Goal: Use online tool/utility: Utilize a website feature to perform a specific function

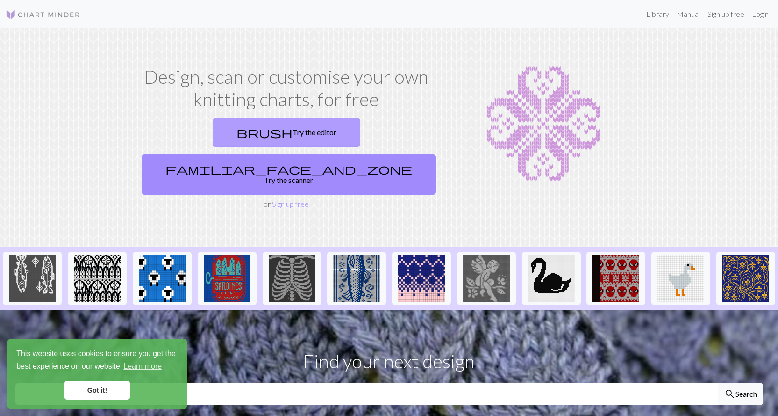
click at [213, 138] on link "brush Try the editor" at bounding box center [287, 132] width 148 height 29
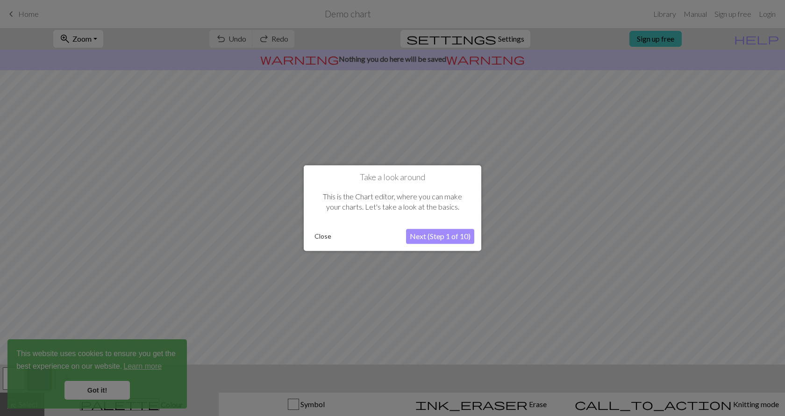
click at [456, 241] on button "Next (Step 1 of 10)" at bounding box center [440, 236] width 68 height 15
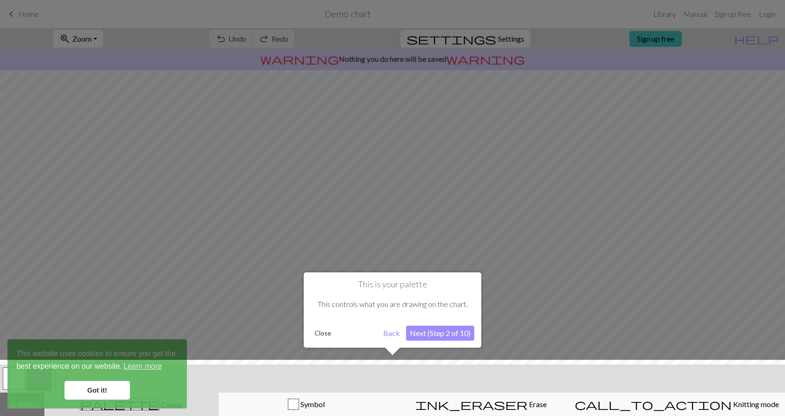
click at [327, 336] on button "Close" at bounding box center [323, 333] width 24 height 14
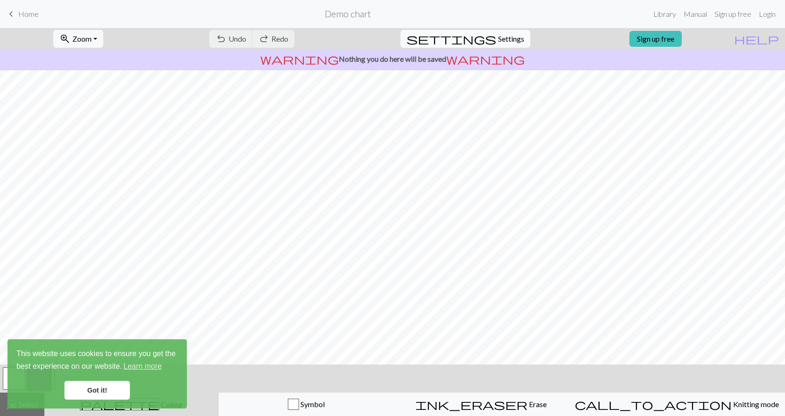
click at [498, 36] on span "Settings" at bounding box center [511, 38] width 26 height 11
select select "aran"
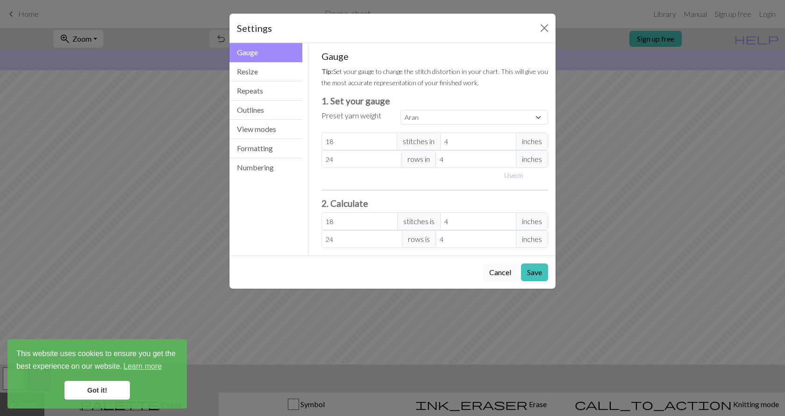
click at [502, 276] on button "Cancel" at bounding box center [500, 272] width 34 height 18
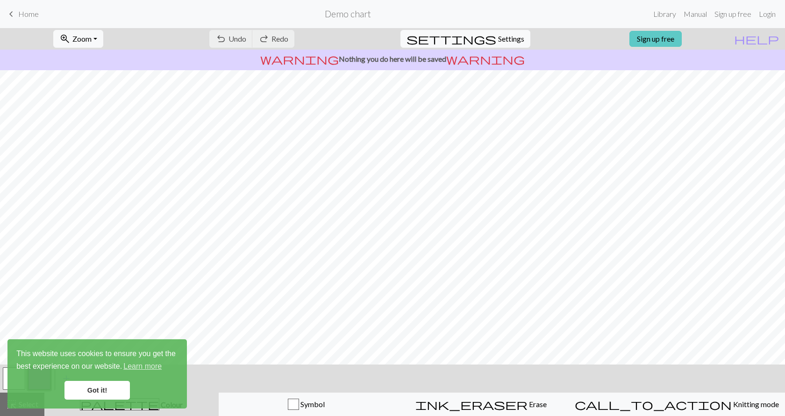
click at [682, 43] on link "Sign up free" at bounding box center [656, 39] width 52 height 16
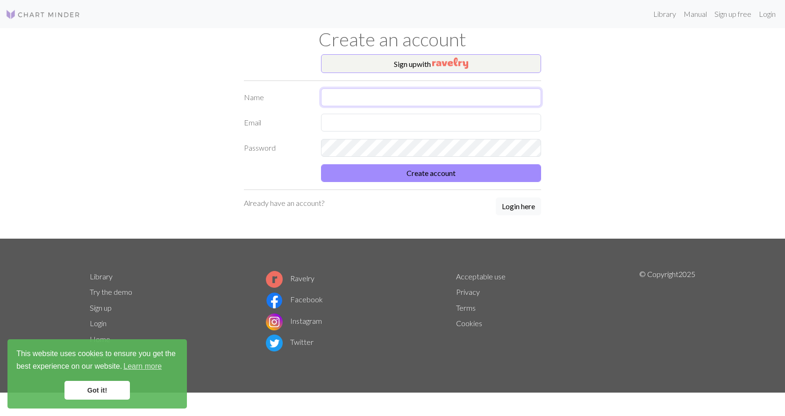
click at [352, 104] on input "text" at bounding box center [431, 97] width 220 height 18
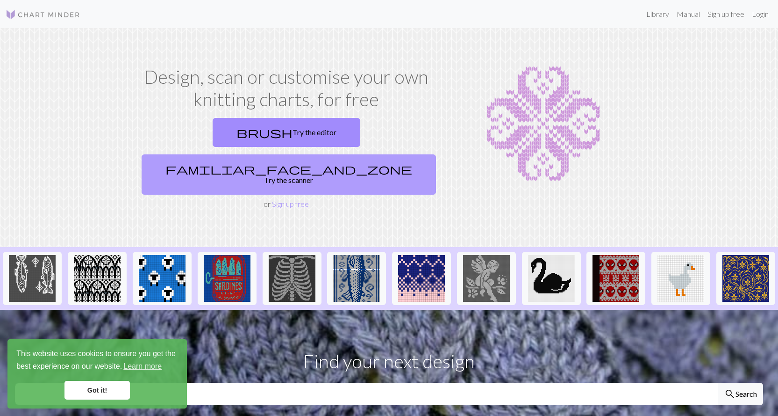
click at [361, 154] on link "familiar_face_and_zone Try the scanner" at bounding box center [289, 174] width 294 height 40
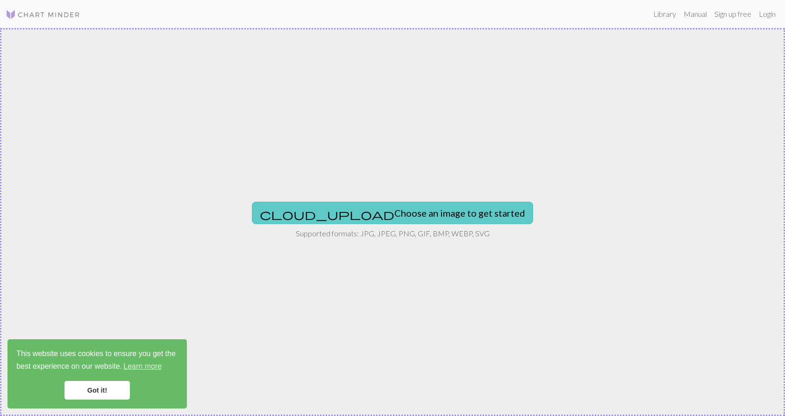
click at [388, 214] on button "cloud_upload Choose an image to get started" at bounding box center [392, 212] width 281 height 22
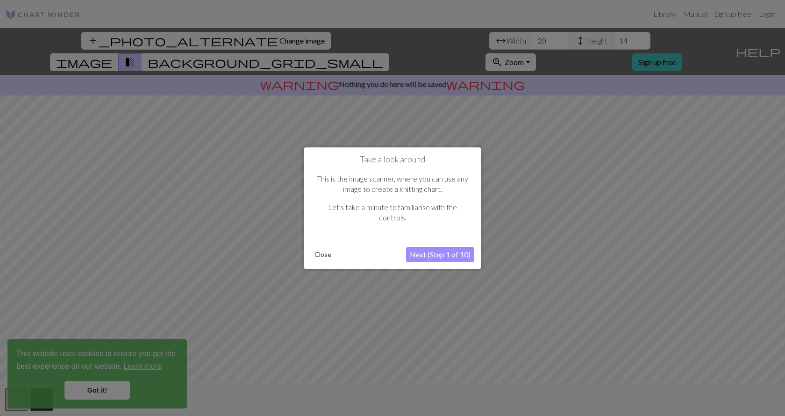
click at [447, 253] on button "Next (Step 1 of 10)" at bounding box center [440, 254] width 68 height 15
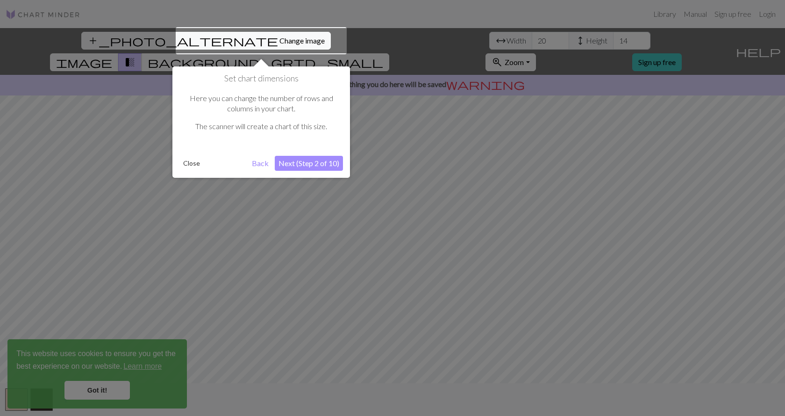
drag, startPoint x: 585, startPoint y: 224, endPoint x: 606, endPoint y: 225, distance: 21.5
click at [606, 225] on div at bounding box center [392, 208] width 785 height 416
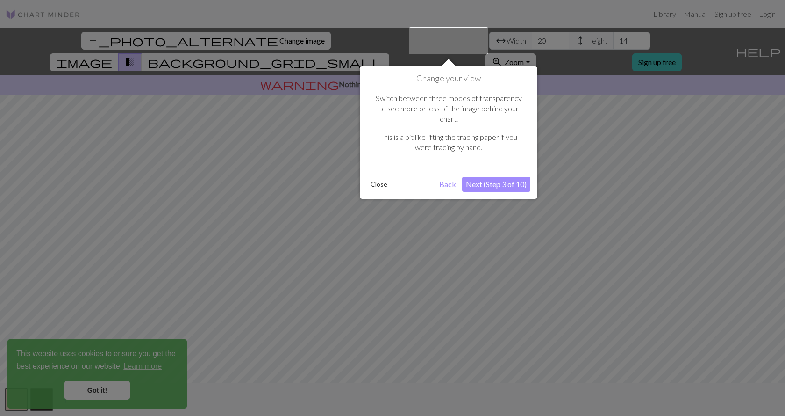
click at [448, 41] on div at bounding box center [448, 40] width 79 height 27
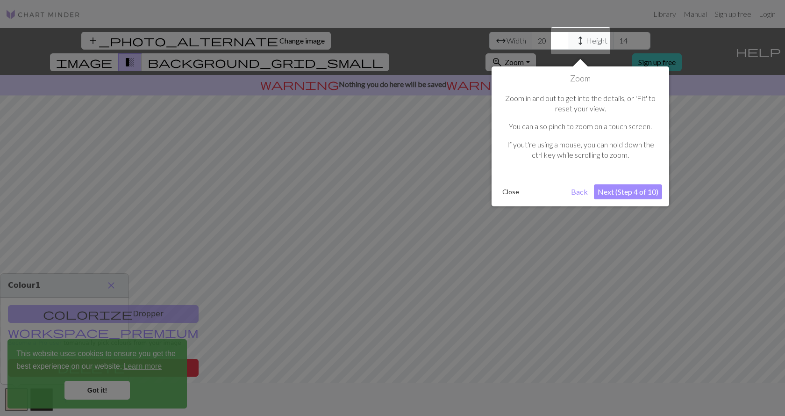
drag, startPoint x: 585, startPoint y: 271, endPoint x: 628, endPoint y: 271, distance: 43.0
click at [628, 271] on div at bounding box center [392, 208] width 785 height 416
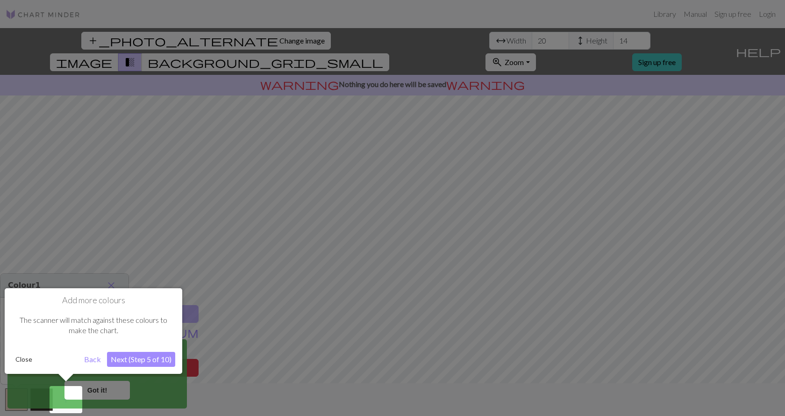
click at [201, 37] on div at bounding box center [392, 208] width 785 height 416
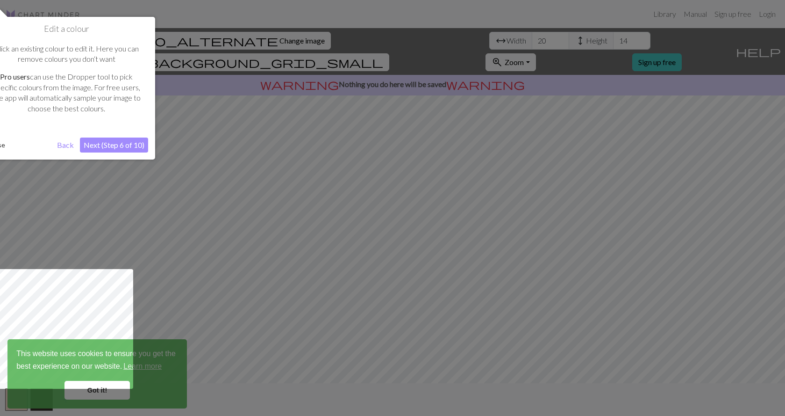
drag, startPoint x: 199, startPoint y: 223, endPoint x: 147, endPoint y: 223, distance: 51.9
click at [147, 223] on div at bounding box center [392, 208] width 785 height 416
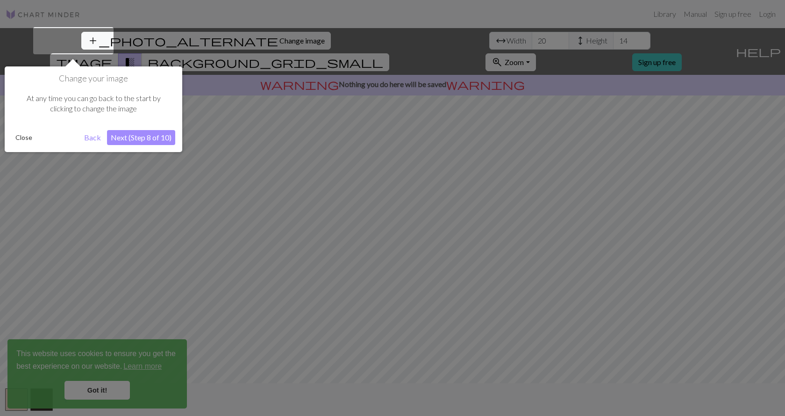
click at [577, 42] on div at bounding box center [392, 208] width 785 height 416
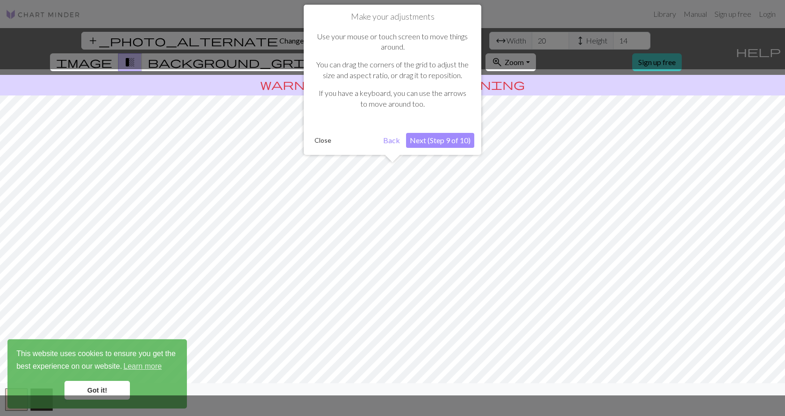
drag, startPoint x: 587, startPoint y: 224, endPoint x: 616, endPoint y: 224, distance: 29.0
click at [616, 224] on div at bounding box center [392, 232] width 795 height 326
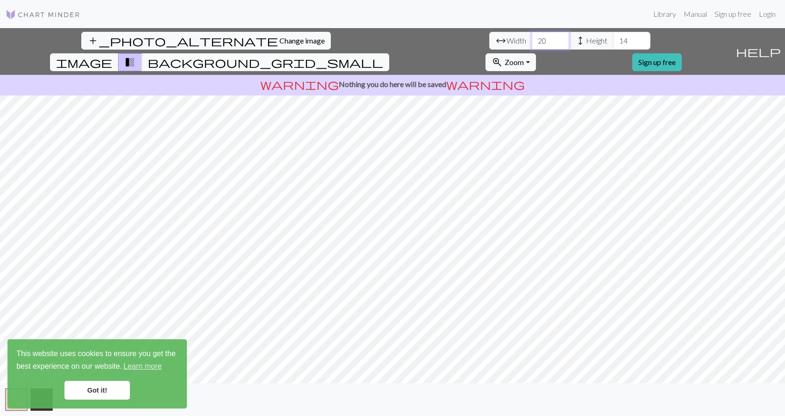
click at [532, 39] on input "20" at bounding box center [550, 41] width 37 height 18
click at [532, 37] on input "21" at bounding box center [550, 41] width 37 height 18
click at [532, 37] on input "22" at bounding box center [550, 41] width 37 height 18
click at [532, 37] on input "23" at bounding box center [550, 41] width 37 height 18
click at [532, 37] on input "24" at bounding box center [550, 41] width 37 height 18
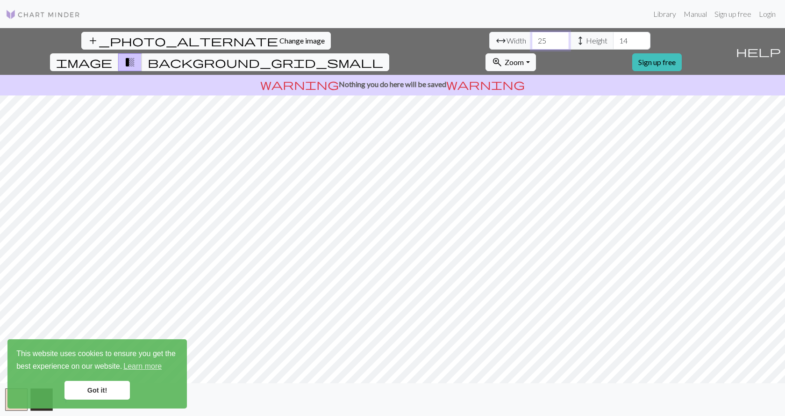
click at [532, 36] on input "25" at bounding box center [550, 41] width 37 height 18
click at [532, 36] on input "26" at bounding box center [550, 41] width 37 height 18
click at [532, 36] on input "34" at bounding box center [550, 41] width 37 height 18
click at [532, 36] on input "44" at bounding box center [550, 41] width 37 height 18
type input "55"
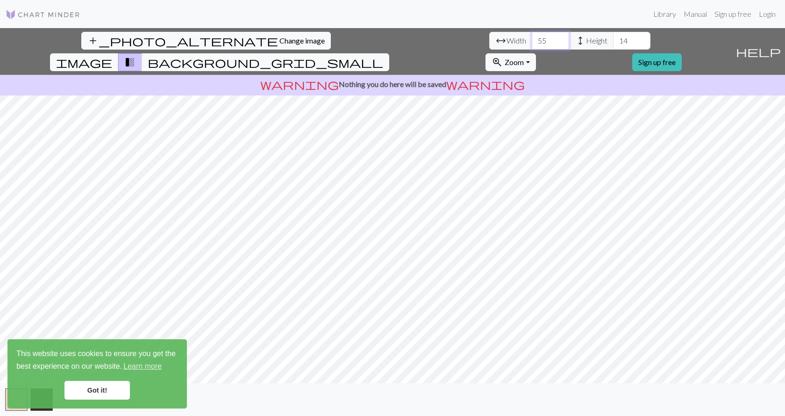
click at [532, 36] on input "55" at bounding box center [550, 41] width 37 height 18
click at [613, 38] on input "22" at bounding box center [631, 41] width 37 height 18
click at [613, 38] on input "30" at bounding box center [631, 41] width 37 height 18
click at [613, 38] on input "35" at bounding box center [631, 41] width 37 height 18
type input "37"
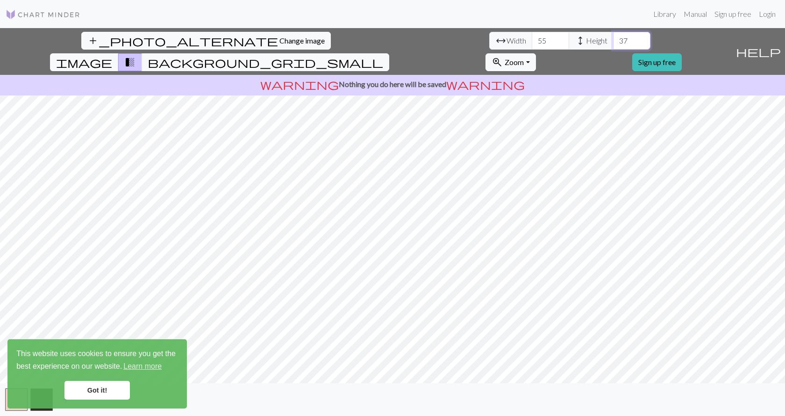
click at [613, 38] on input "37" at bounding box center [631, 41] width 37 height 18
click at [532, 38] on input "67" at bounding box center [550, 41] width 37 height 18
type input "89"
click at [532, 38] on input "89" at bounding box center [550, 41] width 37 height 18
click at [413, 415] on html "This website uses cookies to ensure you get the best experience on our website.…" at bounding box center [392, 208] width 785 height 416
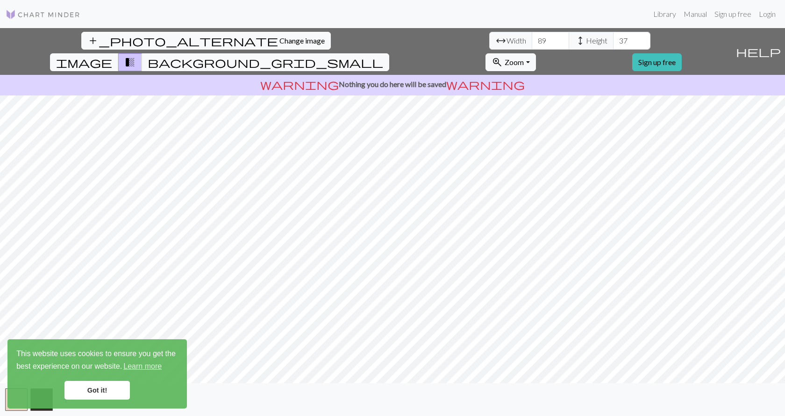
click at [414, 69] on div "add_photo_alternate Change image arrow_range Width 89 height Height 37 image tr…" at bounding box center [392, 222] width 785 height 388
click at [413, 75] on div "warning Nothing you do here will be saved warning" at bounding box center [392, 85] width 785 height 21
click at [112, 56] on span "image" at bounding box center [84, 62] width 56 height 13
click at [136, 56] on span "transition_fade" at bounding box center [129, 62] width 11 height 13
click at [119, 53] on button "image" at bounding box center [84, 62] width 69 height 18
